Goal: Communication & Community: Answer question/provide support

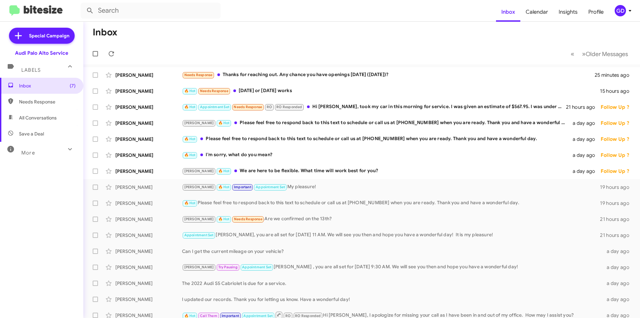
click at [40, 103] on span "Needs Response" at bounding box center [47, 101] width 57 height 7
type input "in:needs-response"
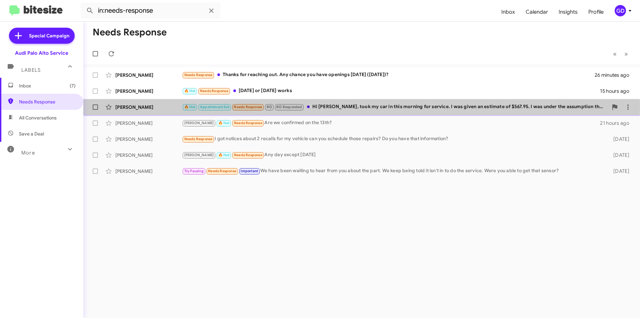
click at [345, 109] on div "🔥 Hot Appointment Set Needs Response RO RO Responded Hi MJ, took my car in this…" at bounding box center [395, 107] width 426 height 8
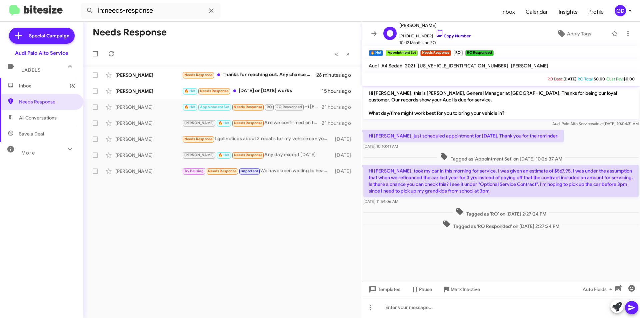
click at [449, 35] on link "Copy Number" at bounding box center [453, 35] width 35 height 5
click at [443, 66] on span "[US_VEHICLE_IDENTIFICATION_NUMBER]" at bounding box center [463, 66] width 90 height 6
copy span "[US_VEHICLE_IDENTIFICATION_NUMBER]"
click at [627, 34] on icon at bounding box center [627, 33] width 1 height 5
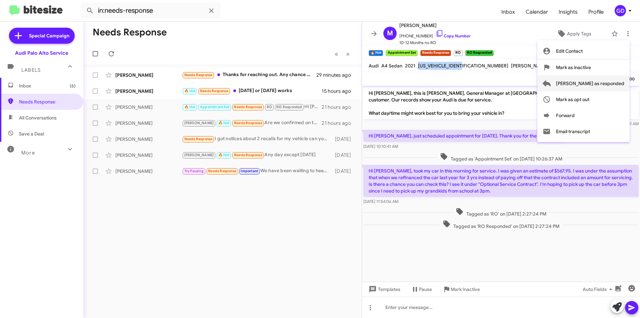
click at [605, 85] on span "[PERSON_NAME] as responded" at bounding box center [590, 83] width 68 height 16
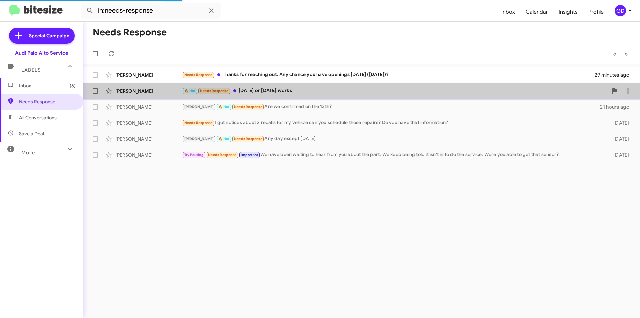
click at [125, 92] on div "[PERSON_NAME]" at bounding box center [148, 91] width 67 height 7
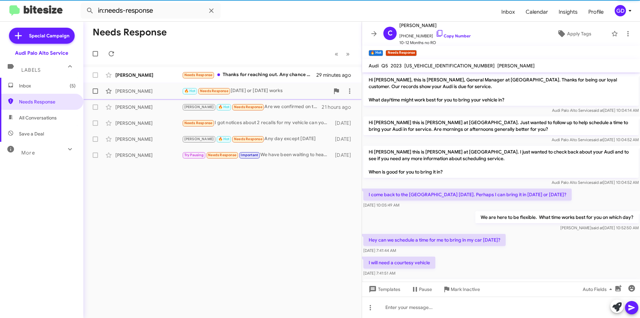
scroll to position [296, 0]
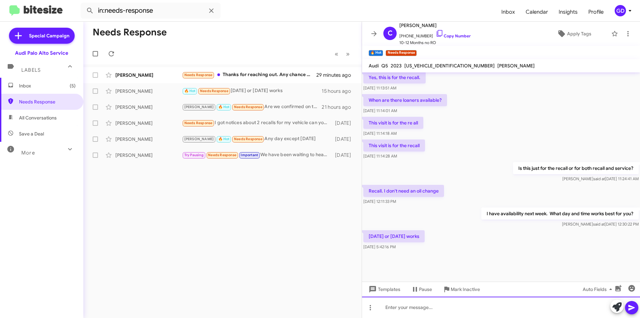
click at [391, 308] on div at bounding box center [501, 306] width 278 height 21
click at [462, 35] on link "Copy Number" at bounding box center [453, 35] width 35 height 5
click at [395, 310] on div at bounding box center [501, 306] width 278 height 21
click at [637, 306] on button at bounding box center [631, 307] width 13 height 13
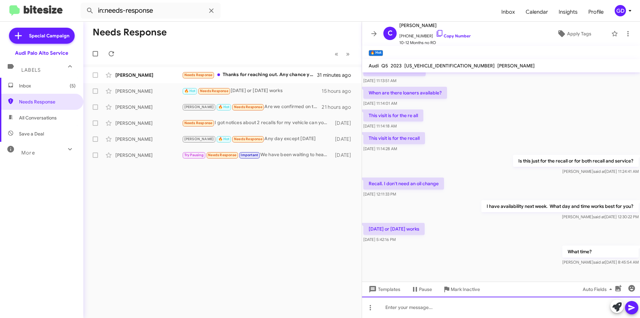
scroll to position [320, 0]
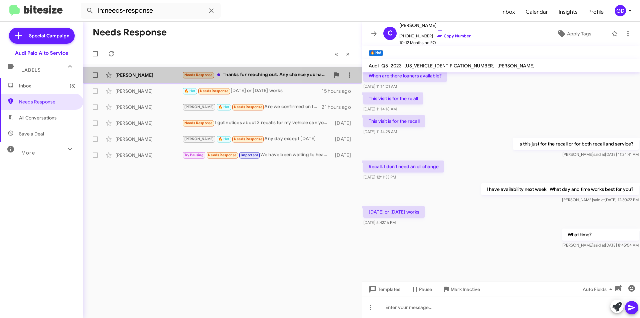
click at [120, 77] on div "[PERSON_NAME]" at bounding box center [148, 75] width 67 height 7
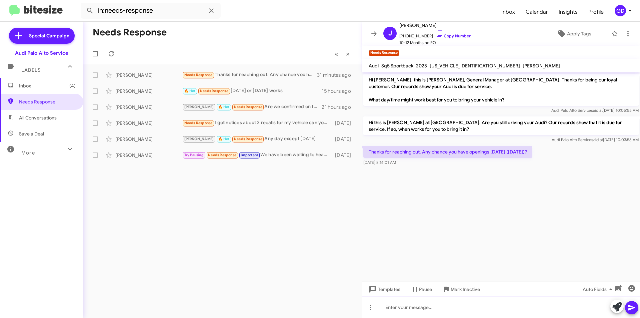
click at [397, 309] on div at bounding box center [501, 306] width 278 height 21
drag, startPoint x: 393, startPoint y: 307, endPoint x: 532, endPoint y: 261, distance: 146.6
click at [393, 307] on div at bounding box center [501, 306] width 278 height 21
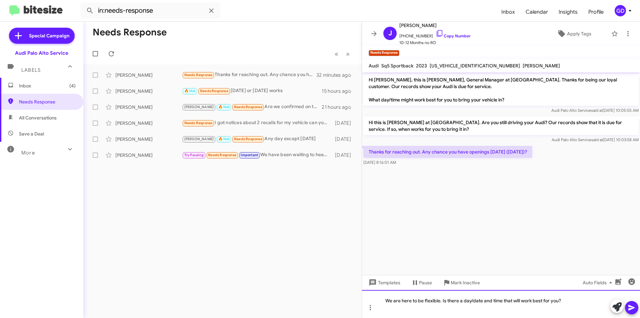
click at [443, 299] on div "We are here to be flexible. Is there a day/date and time that will work best fo…" at bounding box center [501, 304] width 278 height 28
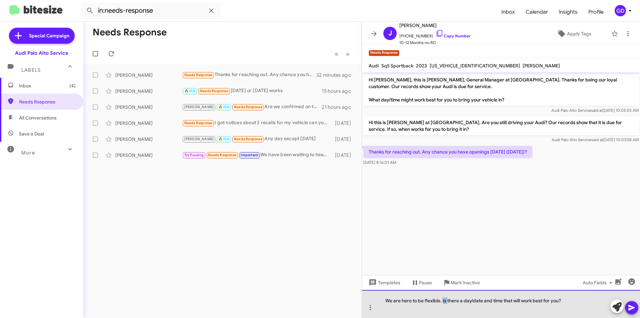
click at [443, 299] on div "We are here to be flexible. Is there a day/date and time that will work best fo…" at bounding box center [501, 304] width 278 height 28
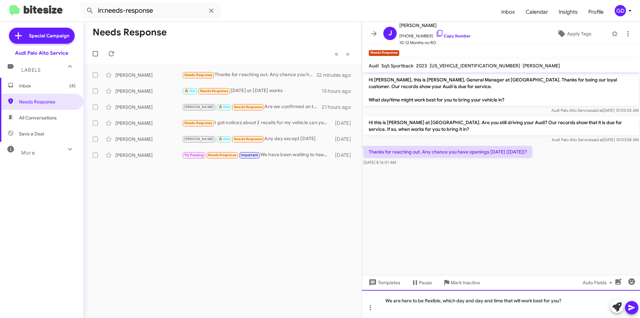
click at [497, 302] on div "We are here to be flexible, which day and day and time that will work best for …" at bounding box center [501, 304] width 278 height 28
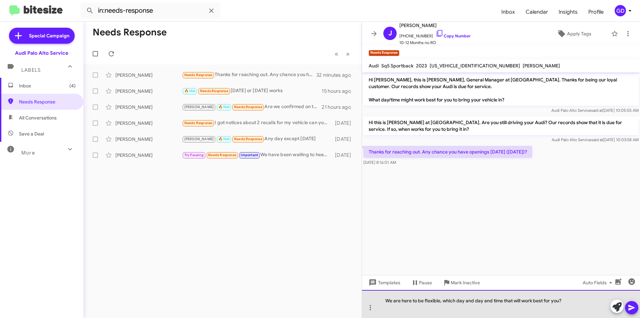
click at [506, 300] on div "We are here to be flexible, which day and day and time that will work best for …" at bounding box center [501, 304] width 278 height 28
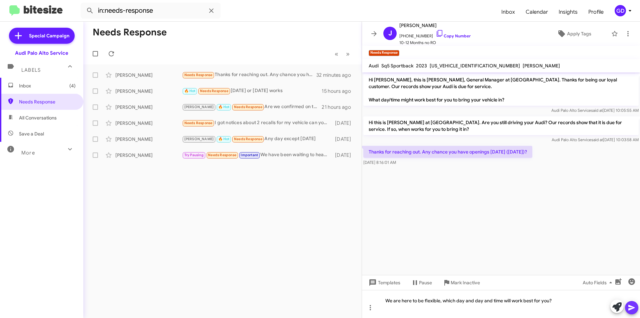
click at [634, 309] on icon at bounding box center [632, 307] width 8 height 8
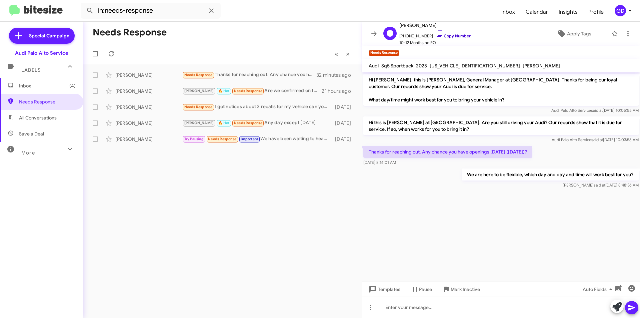
click at [449, 37] on link "Copy Number" at bounding box center [453, 35] width 35 height 5
click at [31, 87] on span "Inbox (4)" at bounding box center [47, 85] width 57 height 7
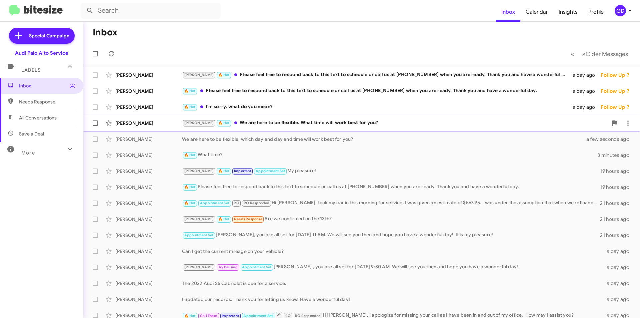
click at [286, 124] on div "[PERSON_NAME] 🔥 Hot We are here to be flexible. What time will work best for yo…" at bounding box center [395, 123] width 426 height 8
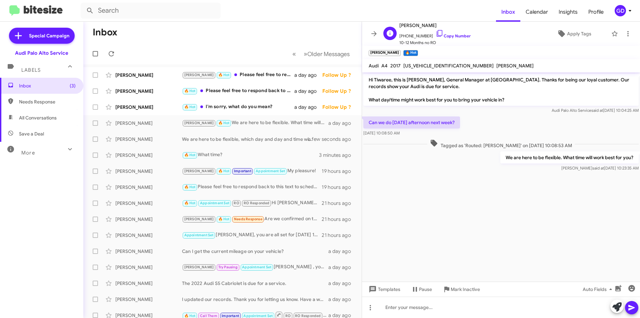
click at [453, 33] on span "[PHONE_NUMBER] Copy Number" at bounding box center [434, 34] width 71 height 10
click at [232, 107] on div "🔥 Hot I'm sorry, what do you mean?" at bounding box center [256, 107] width 148 height 8
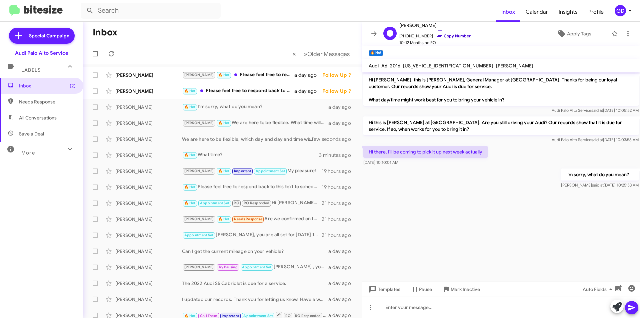
click at [440, 37] on link "Copy Number" at bounding box center [453, 35] width 35 height 5
click at [240, 93] on div "🔥 Hot Please feel free to respond back to this text to schedule or call us at […" at bounding box center [256, 91] width 148 height 8
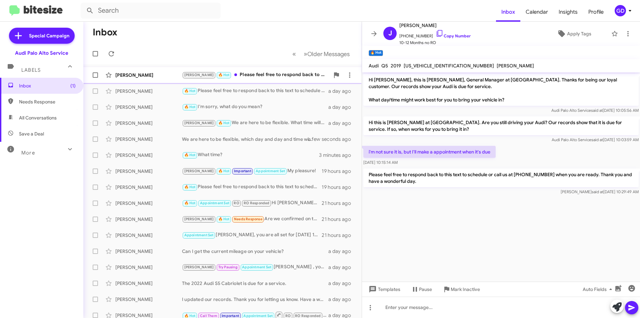
click at [125, 76] on div "[PERSON_NAME]" at bounding box center [148, 75] width 67 height 7
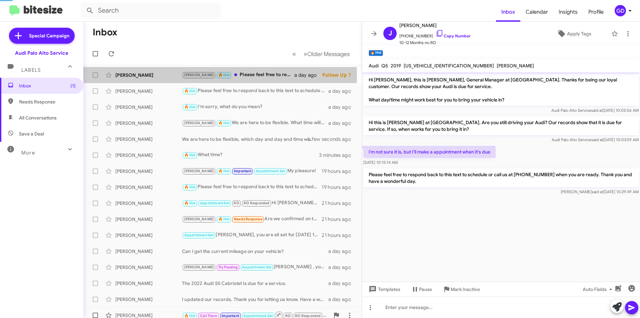
scroll to position [11, 0]
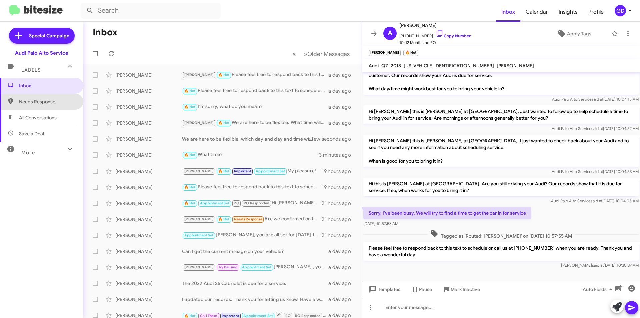
click at [44, 102] on span "Needs Response" at bounding box center [47, 101] width 57 height 7
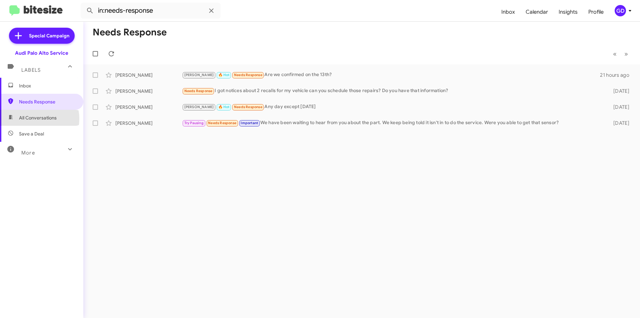
click at [32, 119] on span "All Conversations" at bounding box center [38, 117] width 38 height 7
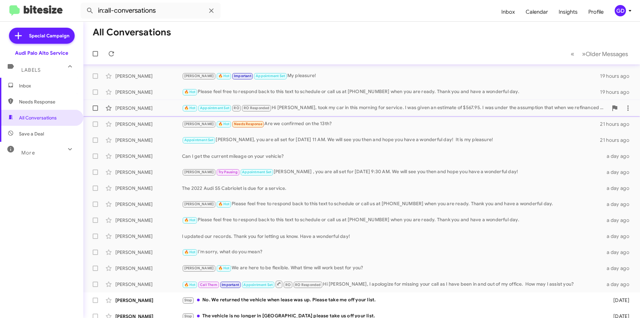
scroll to position [69, 0]
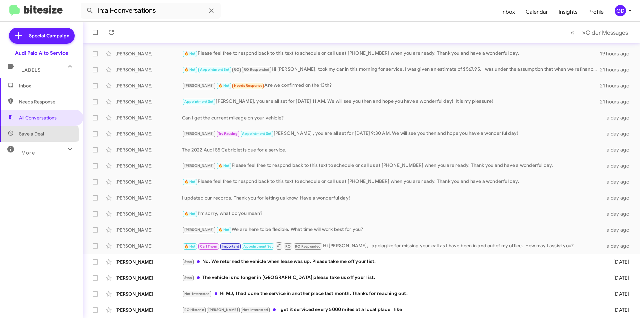
click at [28, 134] on span "Save a Deal" at bounding box center [31, 133] width 25 height 7
type input "in:not-interested"
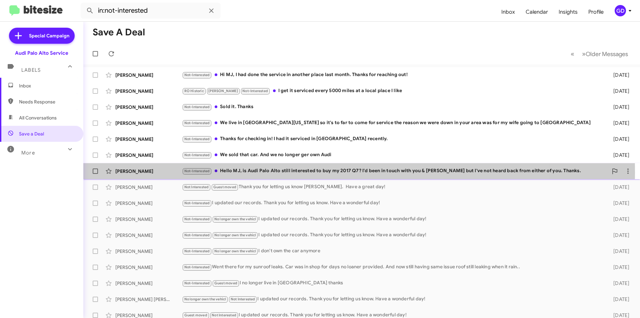
click at [253, 172] on div "Not-Interested Hello MJ, is Audi Palo Alto still interested to buy my 2017 Q7? …" at bounding box center [395, 171] width 426 height 8
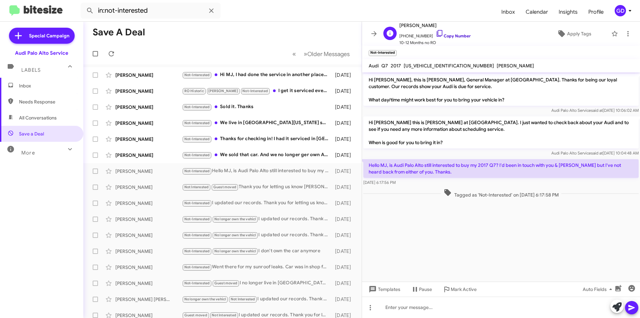
click at [453, 35] on link "Copy Number" at bounding box center [453, 35] width 35 height 5
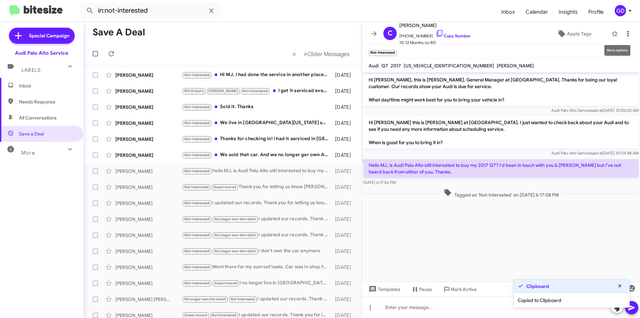
click at [627, 33] on icon at bounding box center [627, 33] width 1 height 5
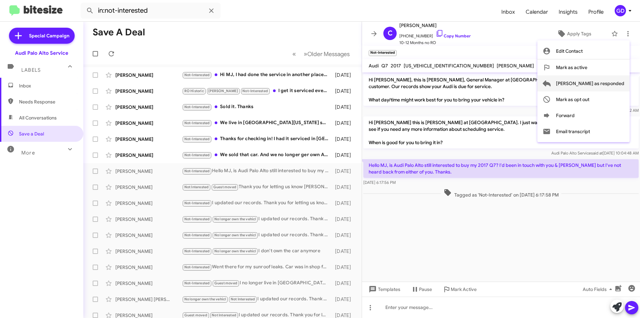
click at [601, 84] on span "[PERSON_NAME] as responded" at bounding box center [590, 83] width 68 height 16
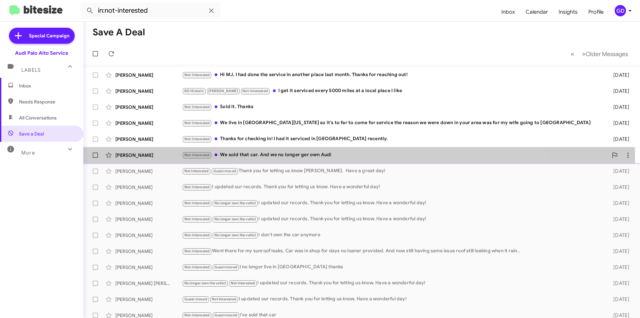
click at [126, 155] on div "[PERSON_NAME]" at bounding box center [148, 155] width 67 height 7
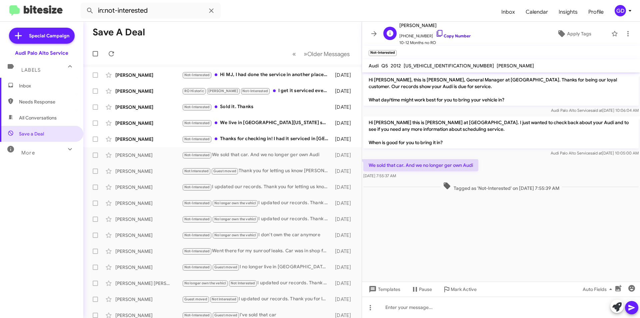
click at [436, 35] on icon at bounding box center [440, 33] width 8 height 8
click at [573, 35] on span "Apply Tags" at bounding box center [579, 34] width 24 height 12
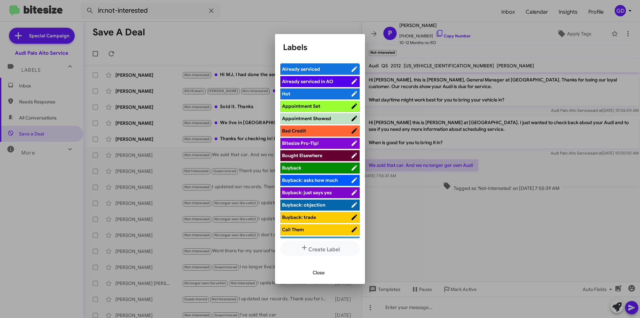
scroll to position [167, 0]
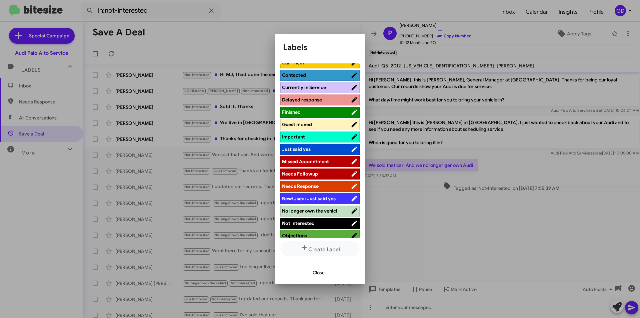
click at [308, 209] on span "No longer own the vehicl" at bounding box center [309, 211] width 55 height 6
click at [316, 271] on span "Close" at bounding box center [319, 272] width 12 height 12
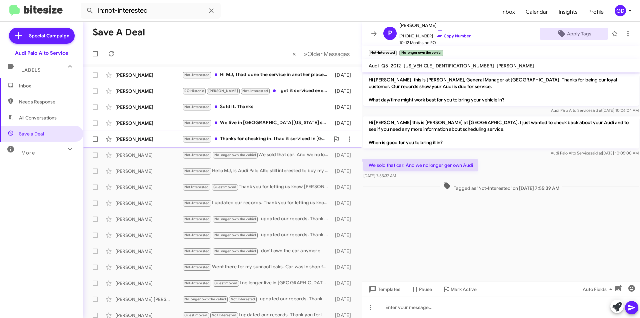
click at [134, 139] on div "[PERSON_NAME]" at bounding box center [148, 139] width 67 height 7
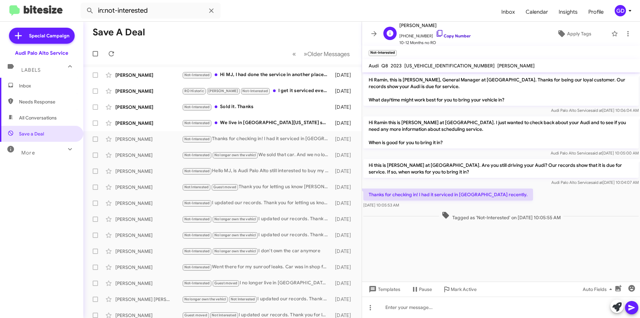
click at [453, 36] on link "Copy Number" at bounding box center [453, 35] width 35 height 5
click at [580, 33] on span "Apply Tags" at bounding box center [579, 34] width 24 height 12
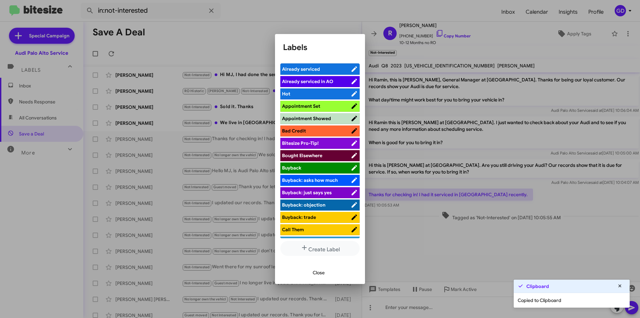
click at [313, 69] on span "Already serviced" at bounding box center [301, 69] width 38 height 6
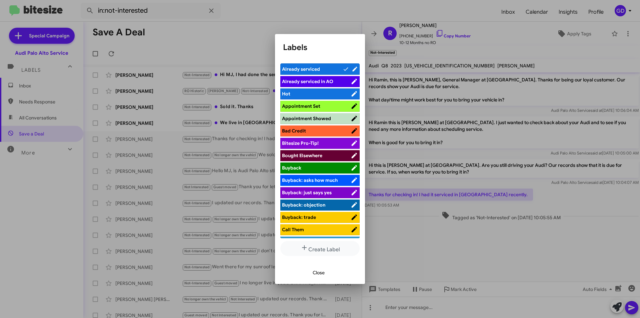
click at [317, 272] on span "Close" at bounding box center [319, 272] width 12 height 12
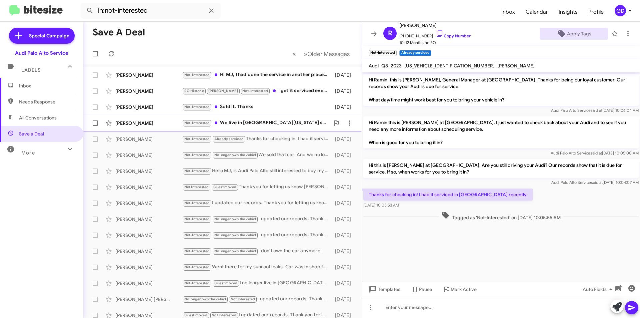
click at [288, 127] on div "Not-Interested We live in [GEOGRAPHIC_DATA][US_STATE] so it's to far to come fo…" at bounding box center [256, 123] width 148 height 8
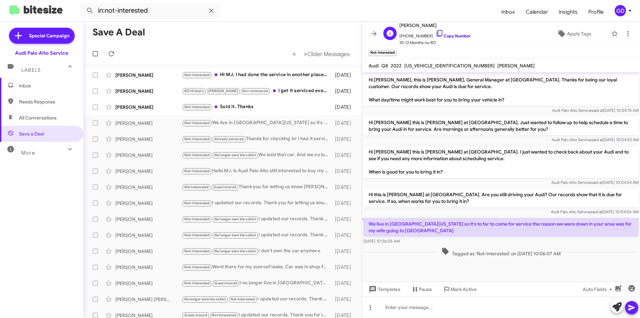
click at [452, 35] on link "Copy Number" at bounding box center [453, 35] width 35 height 5
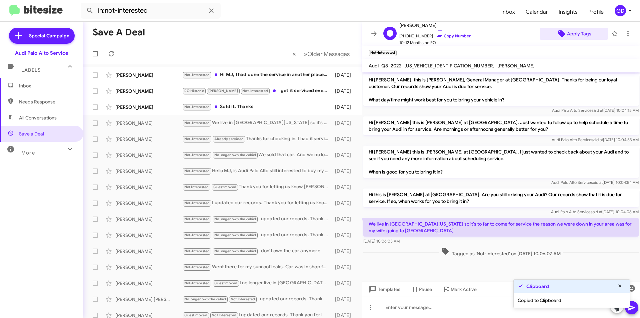
click at [575, 33] on span "Apply Tags" at bounding box center [579, 34] width 24 height 12
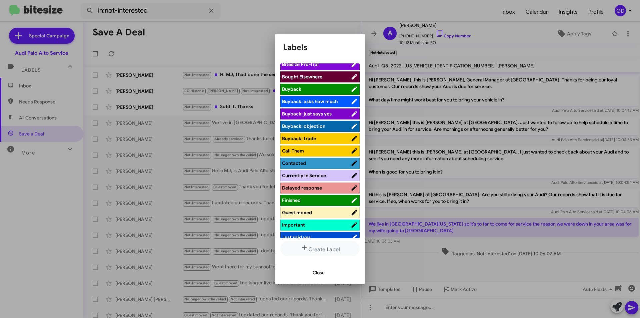
scroll to position [100, 0]
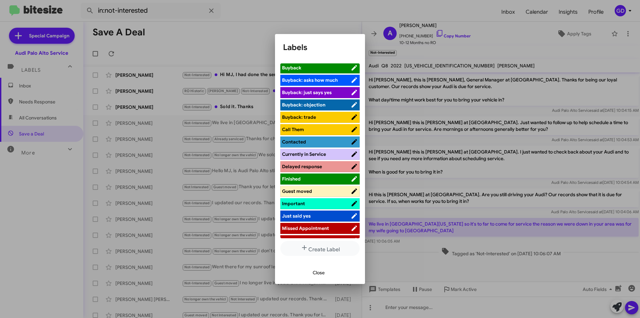
click at [304, 191] on span "Guest moved" at bounding box center [297, 191] width 30 height 6
click at [322, 273] on span "Close" at bounding box center [319, 272] width 12 height 12
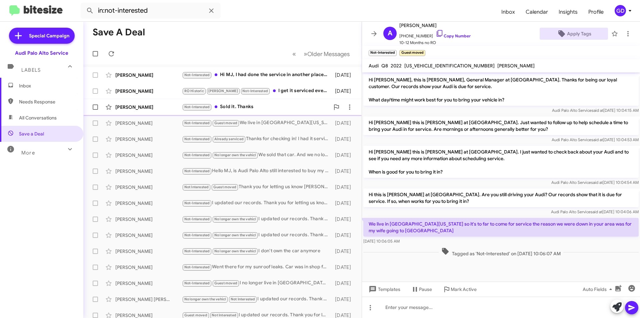
click at [125, 106] on div "[PERSON_NAME]" at bounding box center [148, 107] width 67 height 7
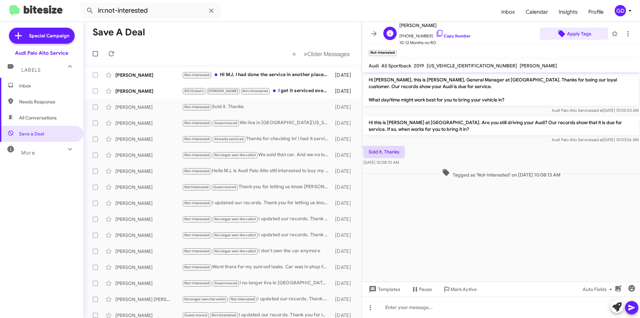
click at [571, 33] on span "Apply Tags" at bounding box center [579, 34] width 24 height 12
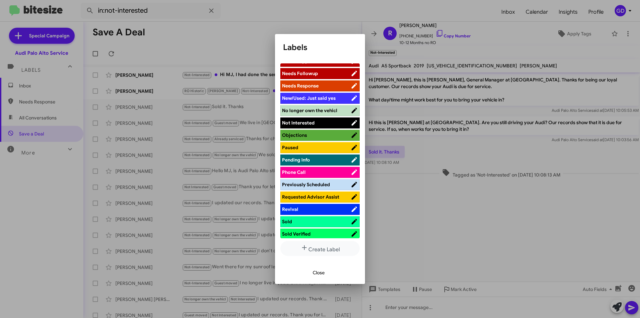
scroll to position [231, 0]
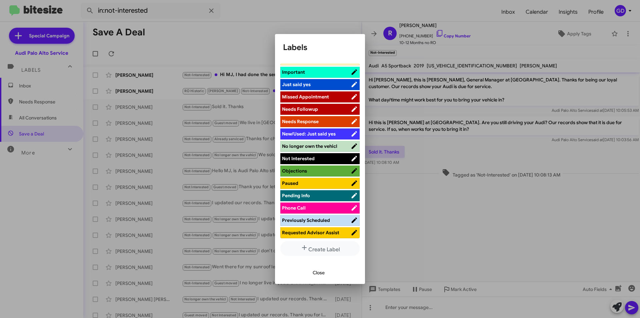
click at [311, 145] on span "No longer own the vehicl" at bounding box center [309, 146] width 55 height 6
click at [318, 273] on span "Close" at bounding box center [319, 272] width 12 height 12
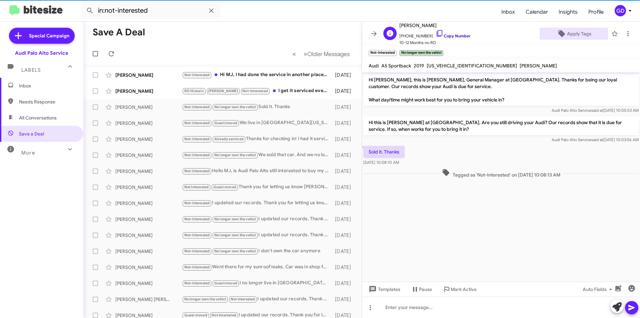
click at [448, 35] on link "Copy Number" at bounding box center [453, 35] width 35 height 5
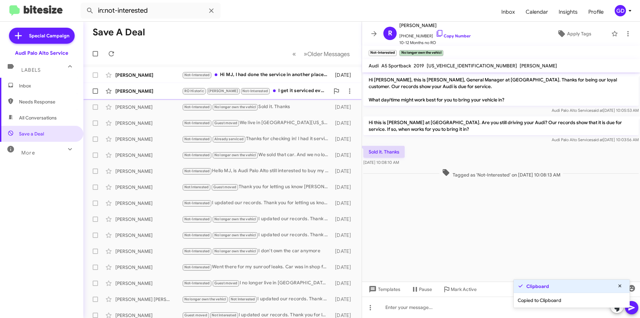
click at [125, 91] on div "[PERSON_NAME]" at bounding box center [148, 91] width 67 height 7
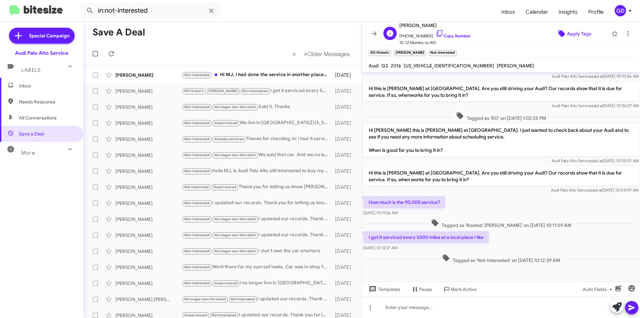
click at [573, 34] on span "Apply Tags" at bounding box center [579, 34] width 24 height 12
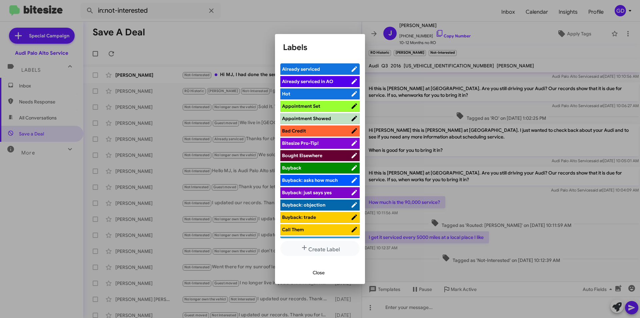
click at [308, 70] on span "Already serviced" at bounding box center [301, 69] width 38 height 6
click at [319, 273] on span "Close" at bounding box center [319, 272] width 12 height 12
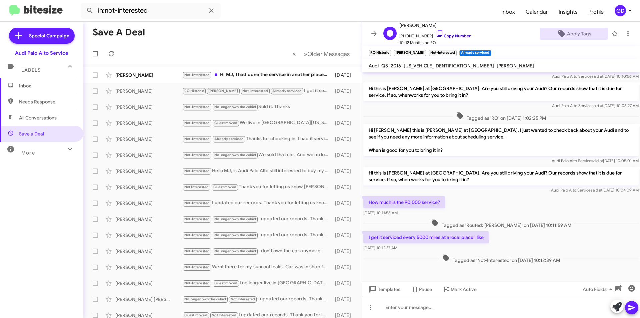
click at [450, 35] on link "Copy Number" at bounding box center [453, 35] width 35 height 5
click at [453, 50] on span "×" at bounding box center [455, 50] width 5 height 8
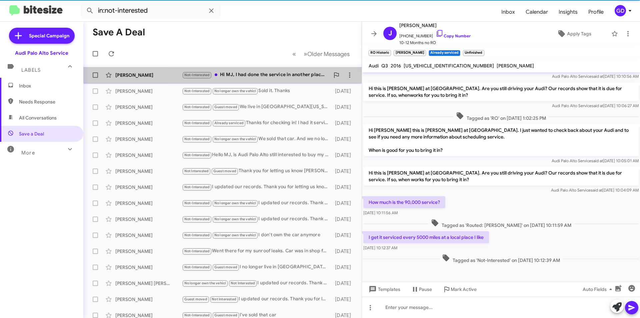
drag, startPoint x: 250, startPoint y: 77, endPoint x: 262, endPoint y: 70, distance: 14.0
click at [250, 77] on div "Not-Interested Hi MJ, I had done the service in another place last month. Thank…" at bounding box center [256, 75] width 148 height 8
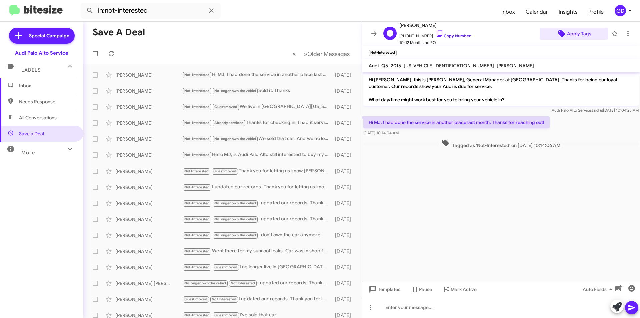
click at [578, 35] on span "Apply Tags" at bounding box center [579, 34] width 24 height 12
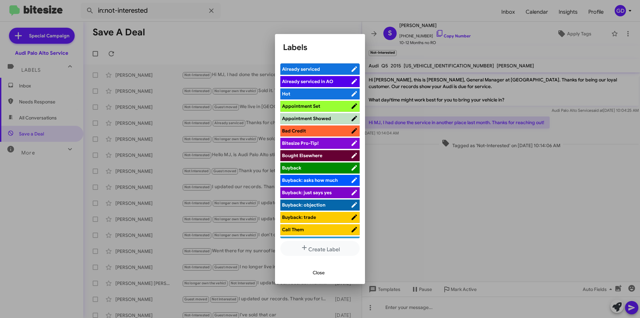
click at [310, 66] on span "Already serviced" at bounding box center [316, 69] width 69 height 7
click at [477, 181] on div at bounding box center [320, 159] width 640 height 318
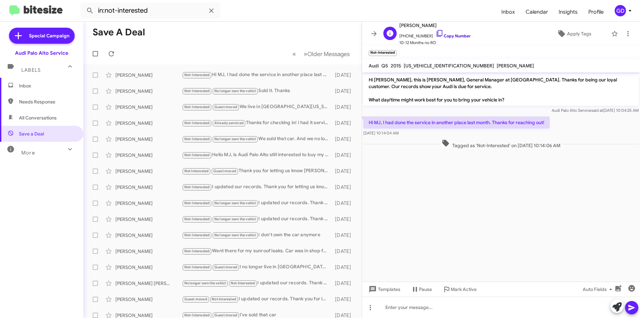
click at [454, 35] on link "Copy Number" at bounding box center [453, 35] width 35 height 5
click at [396, 49] on span "×" at bounding box center [395, 50] width 5 height 8
click at [423, 49] on span "×" at bounding box center [423, 50] width 5 height 8
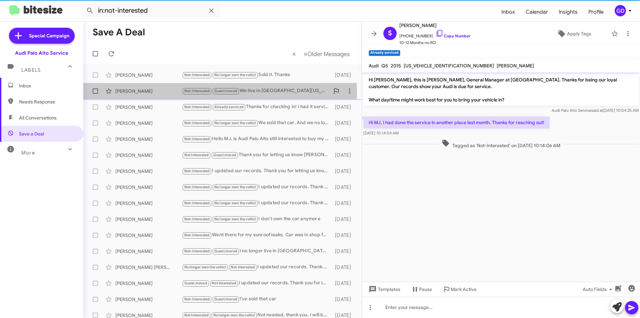
click at [124, 94] on div "[PERSON_NAME]" at bounding box center [148, 91] width 67 height 7
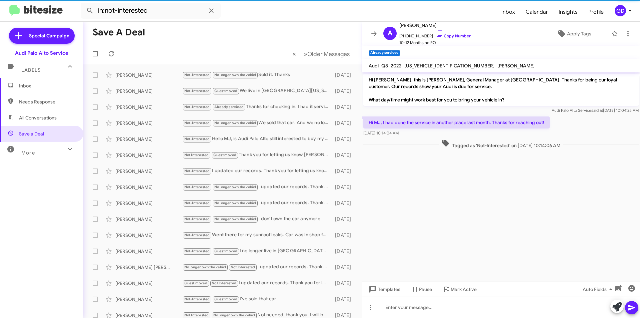
scroll to position [1, 0]
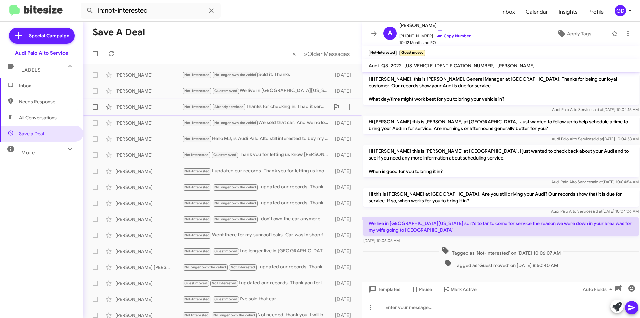
click at [127, 109] on div "[PERSON_NAME]" at bounding box center [148, 107] width 67 height 7
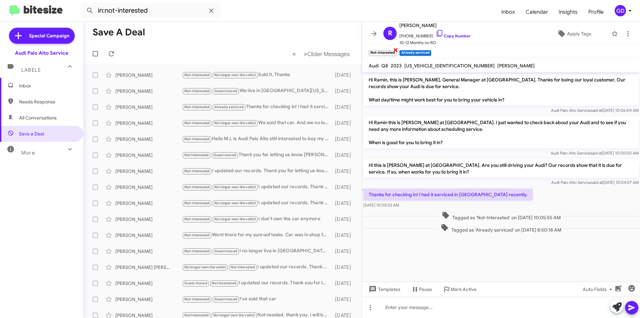
click at [396, 50] on span "×" at bounding box center [395, 50] width 5 height 8
click at [423, 50] on span "×" at bounding box center [423, 50] width 5 height 8
click at [35, 86] on span "Inbox" at bounding box center [47, 85] width 57 height 7
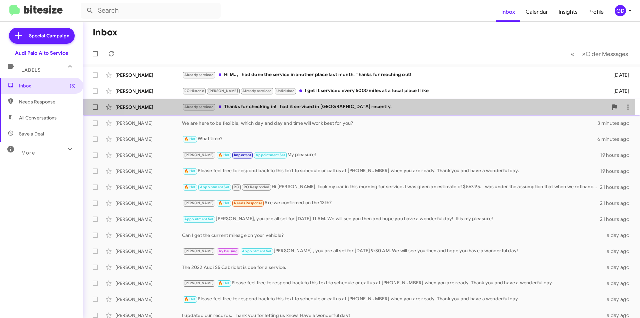
click at [337, 104] on div "Already serviced Thanks for checking in! I had it serviced in [GEOGRAPHIC_DATA]…" at bounding box center [395, 107] width 426 height 8
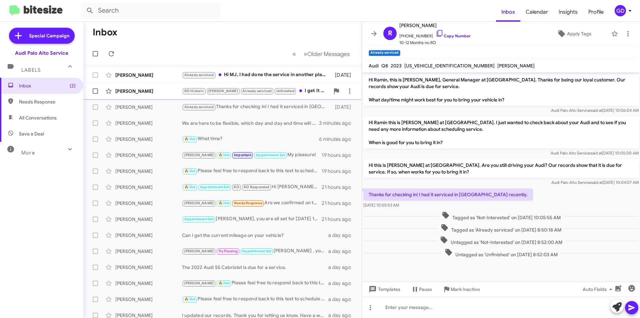
click at [126, 92] on div "[PERSON_NAME]" at bounding box center [148, 91] width 67 height 7
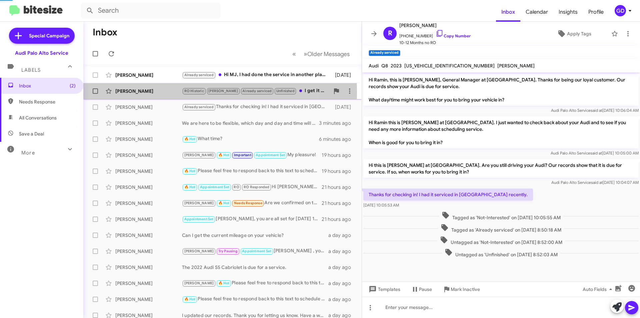
scroll to position [105, 0]
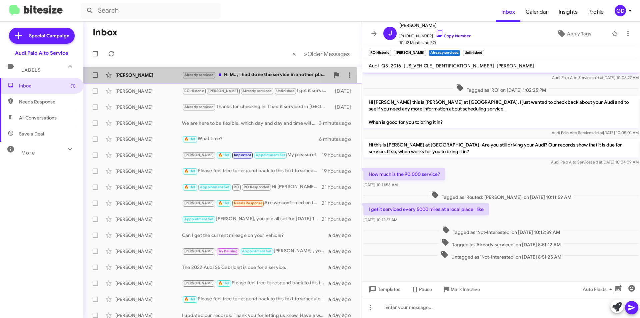
click at [127, 79] on div "[PERSON_NAME] Already serviced Hi MJ, I had done the service in another place l…" at bounding box center [223, 74] width 268 height 13
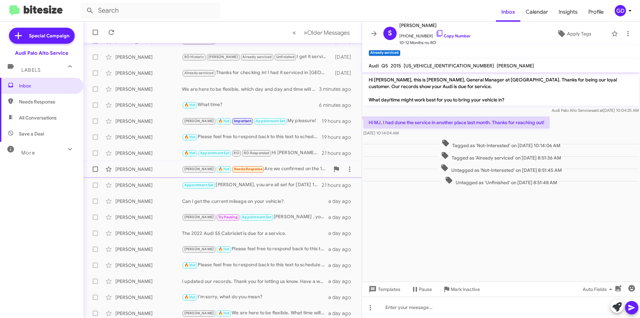
scroll to position [69, 0]
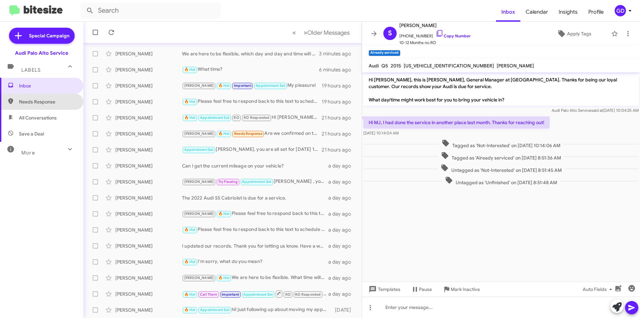
click at [42, 104] on span "Needs Response" at bounding box center [47, 101] width 57 height 7
type input "in:needs-response"
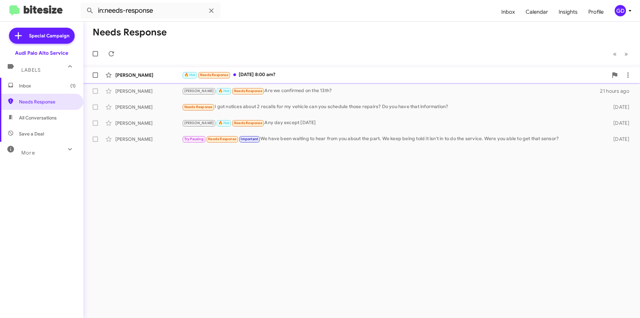
click at [145, 73] on div "[PERSON_NAME]" at bounding box center [148, 75] width 67 height 7
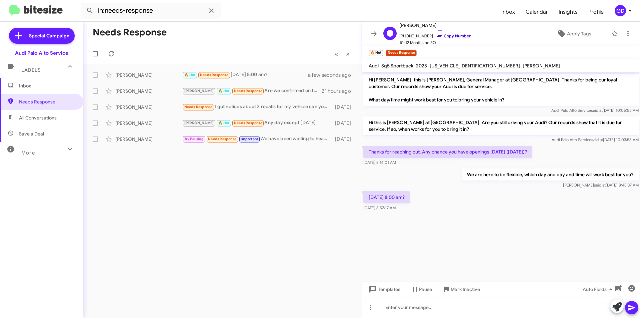
click at [452, 34] on link "Copy Number" at bounding box center [453, 35] width 35 height 5
